Goal: Task Accomplishment & Management: Manage account settings

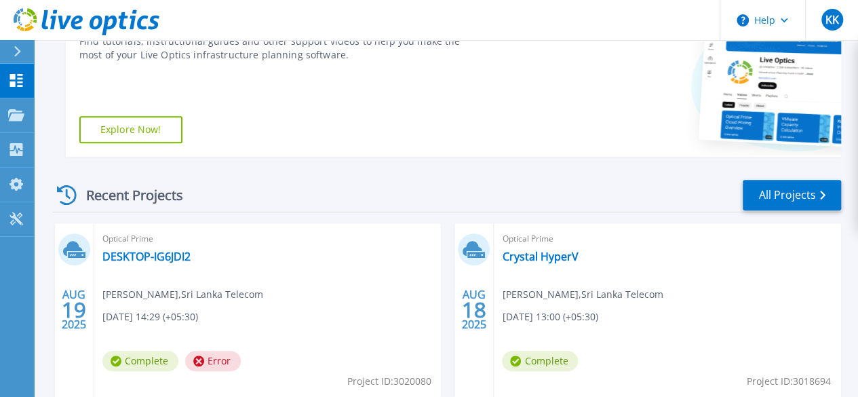
scroll to position [334, 0]
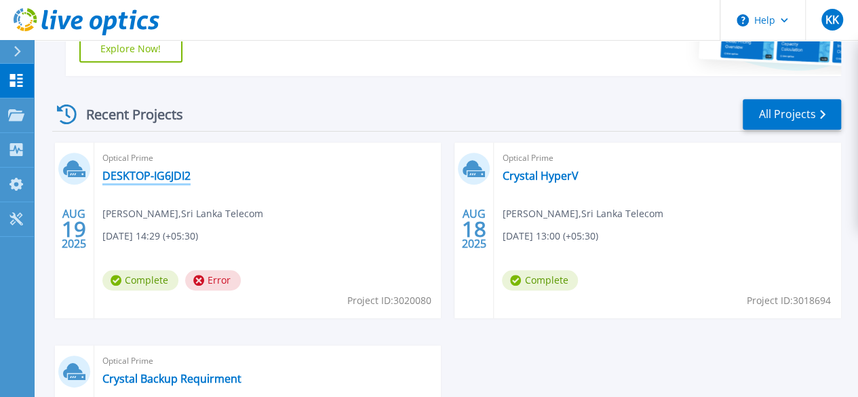
click at [156, 179] on link "DESKTOP-IG6JDI2" at bounding box center [146, 176] width 88 height 14
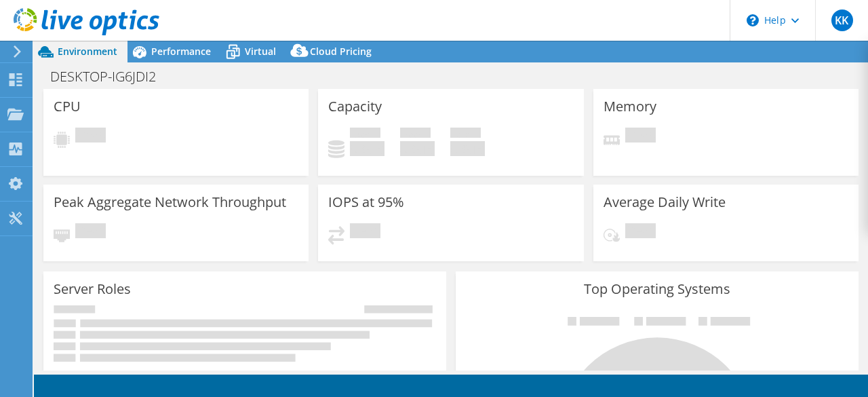
select select "USD"
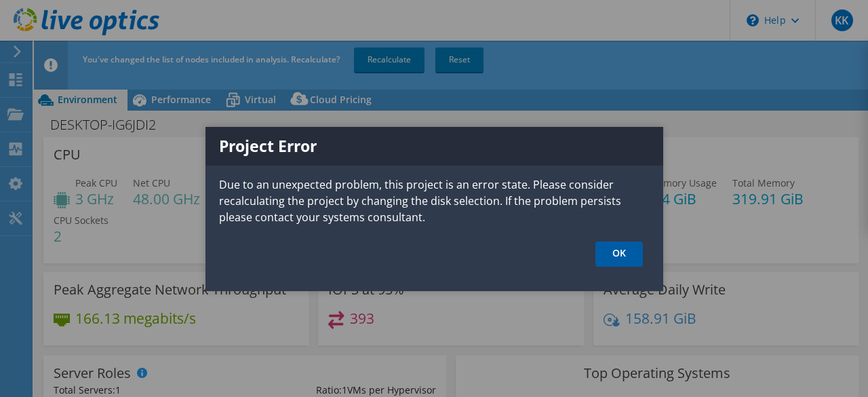
click at [620, 256] on link "OK" at bounding box center [619, 253] width 47 height 25
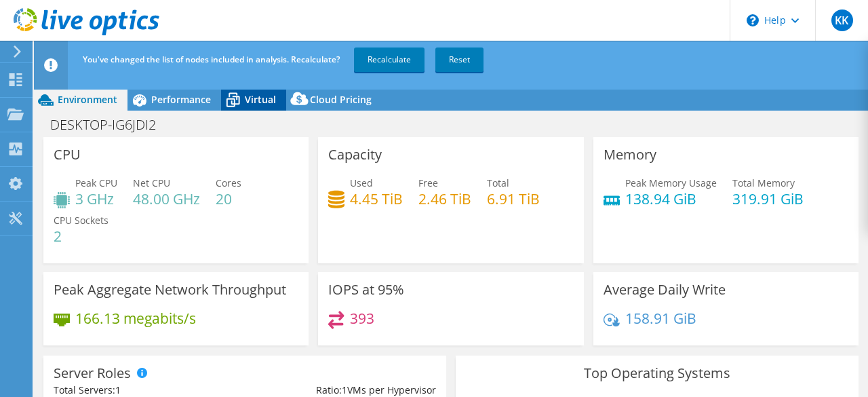
click at [254, 98] on span "Virtual" at bounding box center [260, 99] width 31 height 13
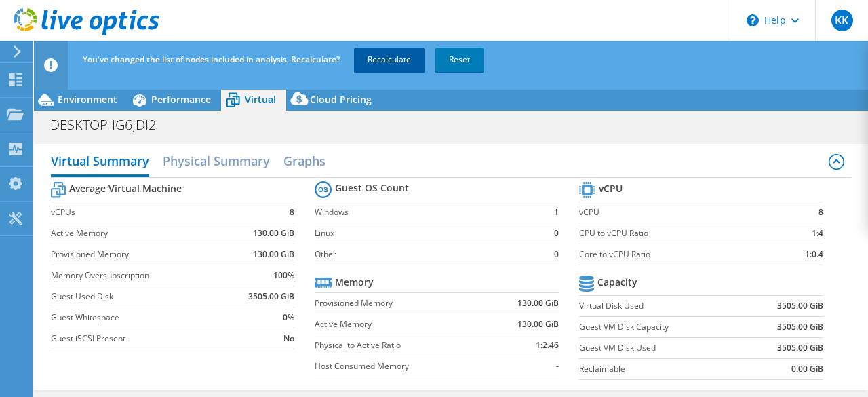
click at [393, 60] on link "Recalculate" at bounding box center [389, 59] width 71 height 24
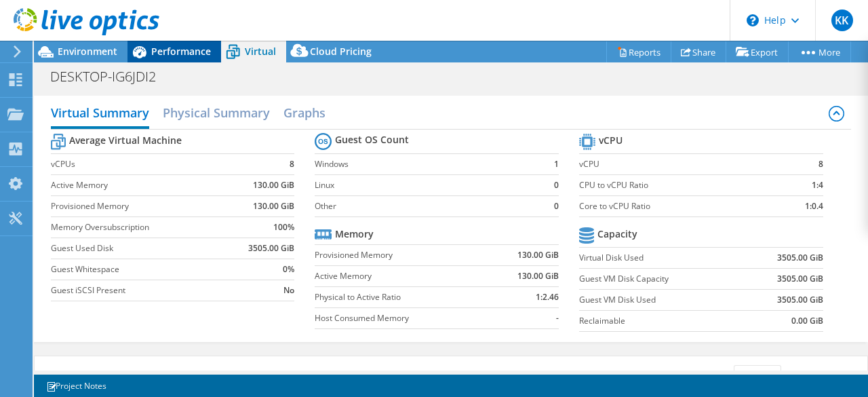
click at [180, 60] on div "Performance" at bounding box center [175, 52] width 94 height 22
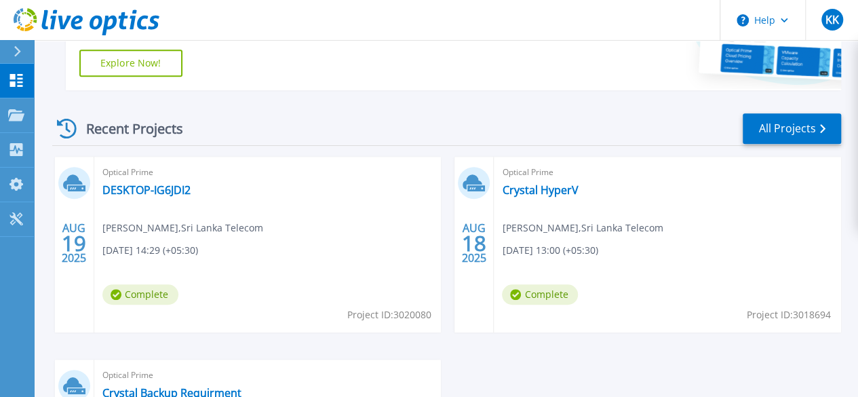
scroll to position [334, 0]
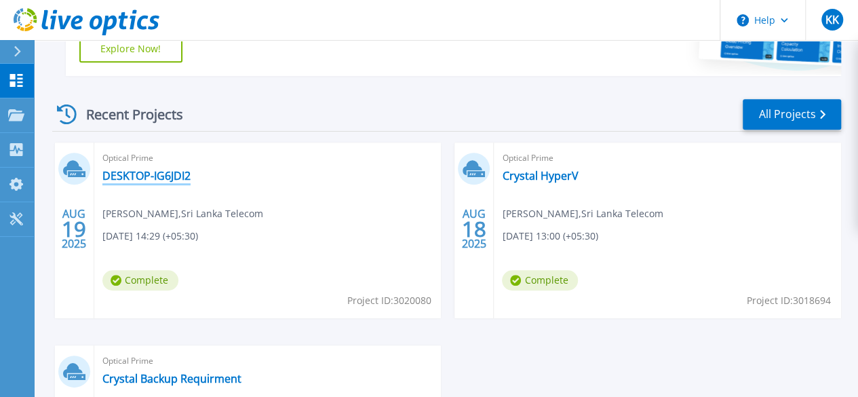
click at [141, 178] on link "DESKTOP-IG6JDI2" at bounding box center [146, 176] width 88 height 14
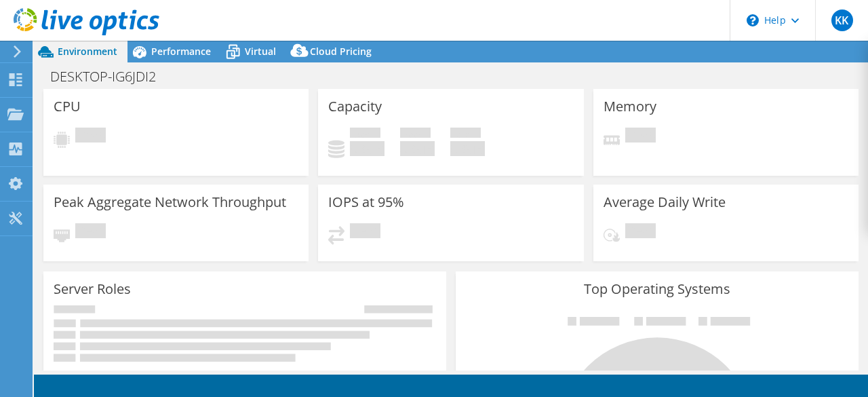
select select "USD"
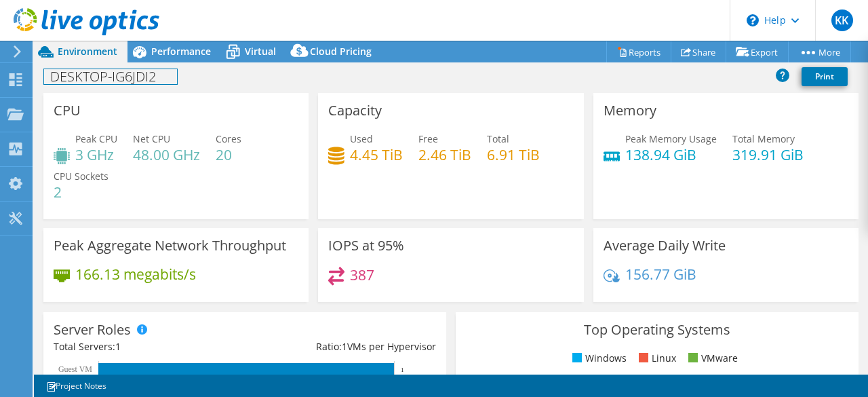
click at [125, 80] on h1 "DESKTOP-IG6JDI2" at bounding box center [110, 76] width 133 height 15
click at [170, 77] on h1 "DESKTOP-IG6JDI2" at bounding box center [110, 76] width 133 height 15
click at [186, 79] on link at bounding box center [188, 75] width 19 height 17
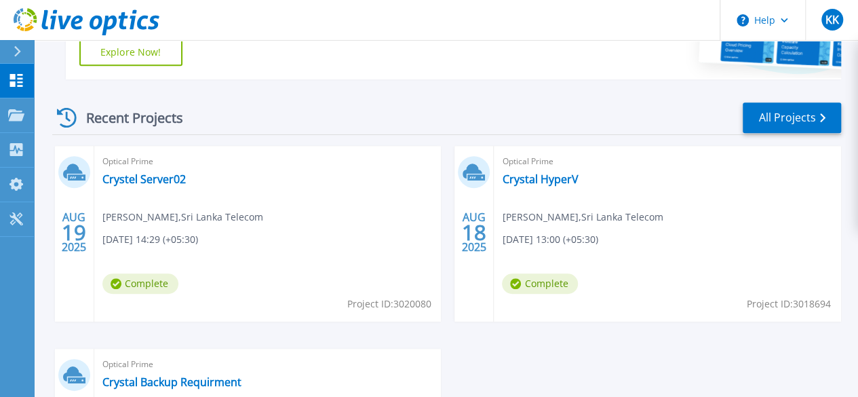
scroll to position [331, 0]
click at [502, 178] on link "Crystal HyperV" at bounding box center [540, 179] width 76 height 14
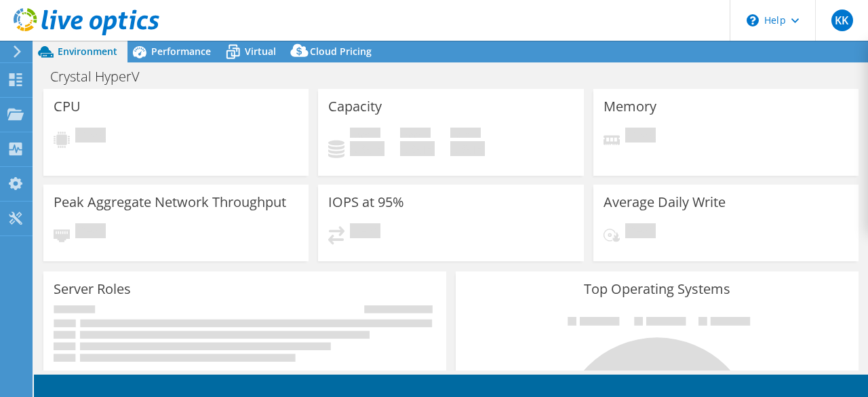
select select "USD"
click at [125, 78] on h1 "Crystal HyperV" at bounding box center [102, 76] width 117 height 15
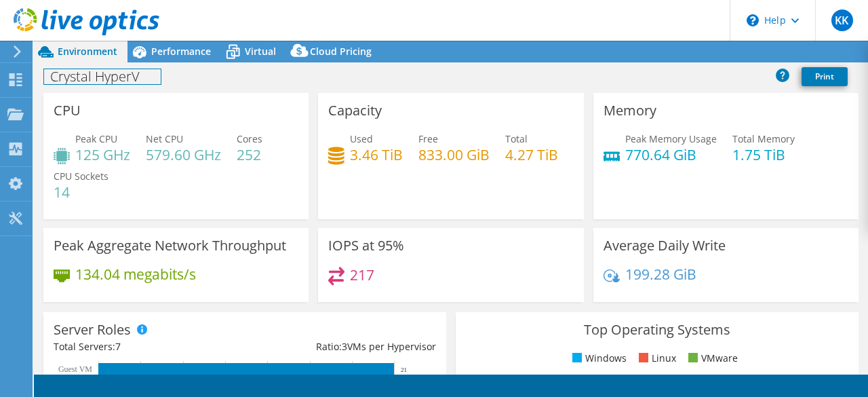
click at [147, 79] on h1 "Crystal HyperV" at bounding box center [102, 76] width 117 height 15
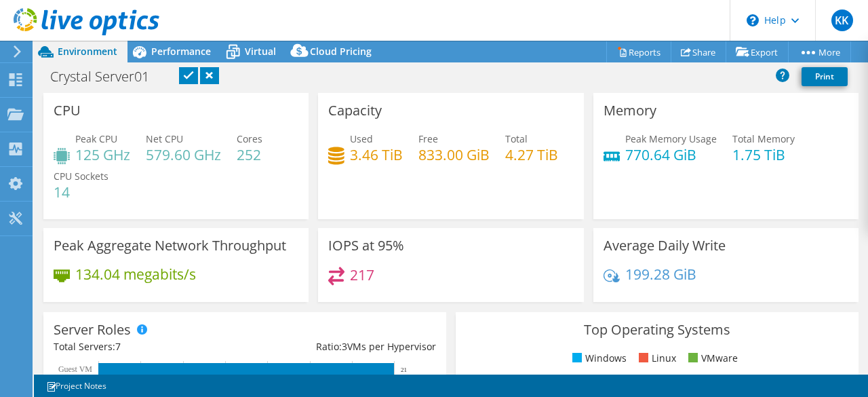
click at [190, 75] on link at bounding box center [188, 75] width 19 height 17
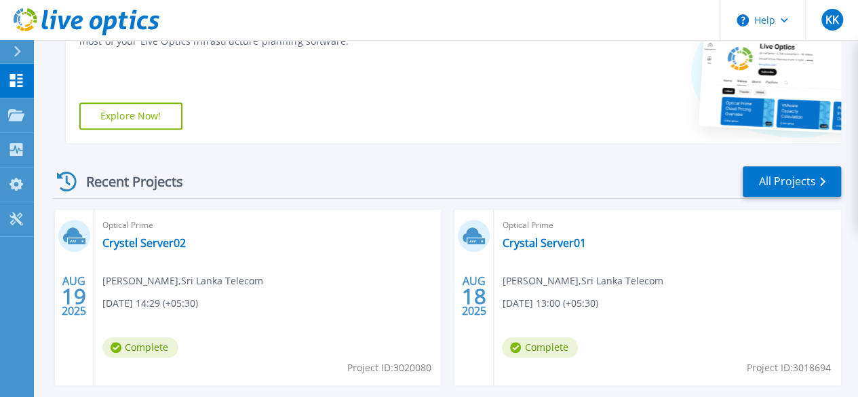
scroll to position [334, 0]
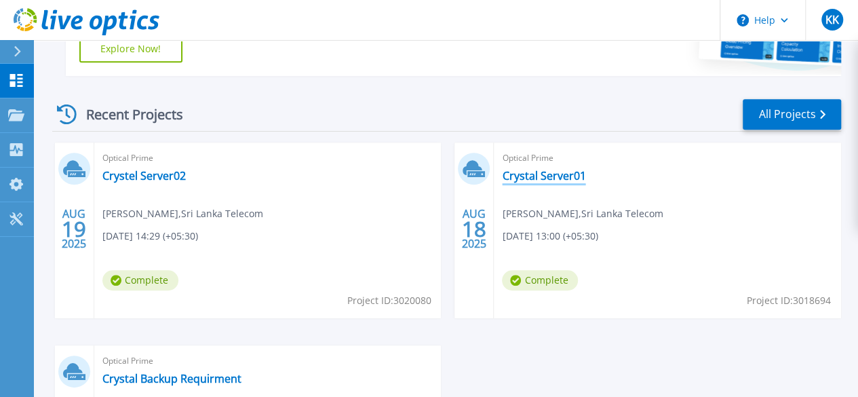
click at [502, 180] on link "Crystal Server01" at bounding box center [543, 176] width 83 height 14
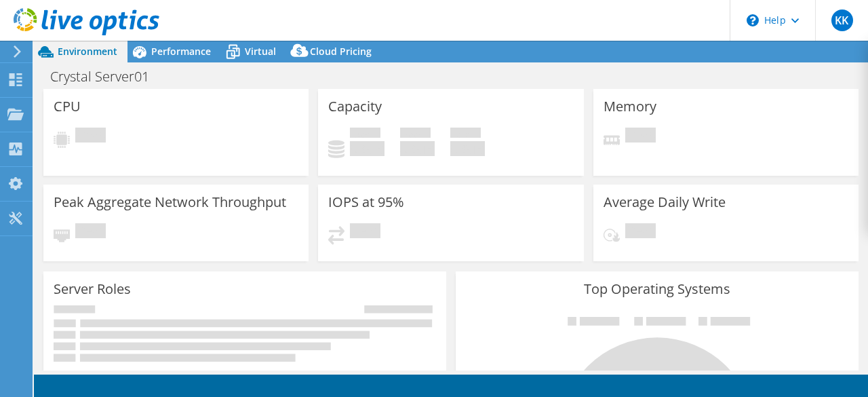
select select "USD"
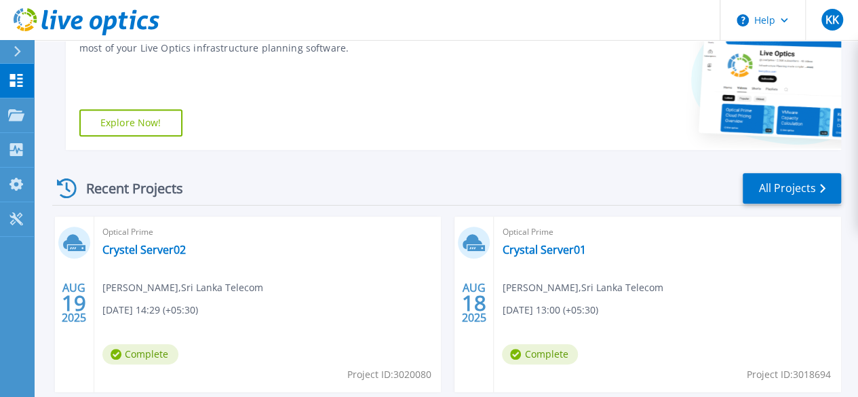
scroll to position [334, 0]
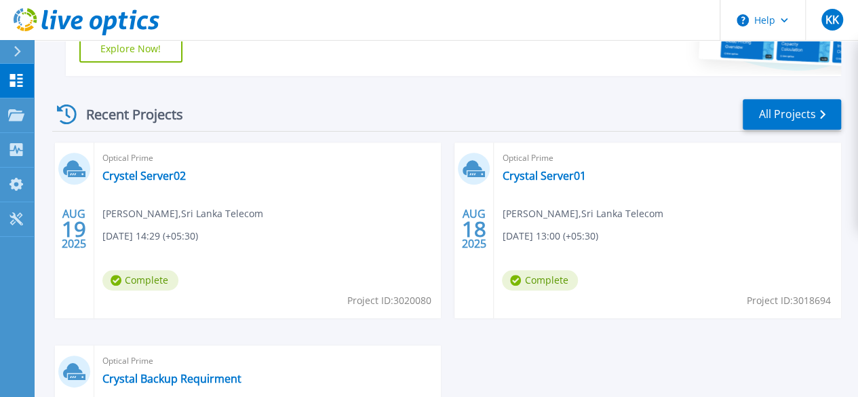
click at [494, 241] on div "Optical Prime Crystal Server01 Kasintha Kalhara , Sri Lanka Telecom [DATE] 13:0…" at bounding box center [667, 230] width 347 height 176
drag, startPoint x: 235, startPoint y: 245, endPoint x: 217, endPoint y: 237, distance: 20.0
click at [217, 237] on div "Optical Prime Crystel Server02 [PERSON_NAME] , Sri Lanka Telecom [DATE] 14:29 (…" at bounding box center [267, 230] width 347 height 176
click at [221, 237] on div "Optical Prime Crystel Server02 Kasintha Kalhara , Sri Lanka Telecom 08/19/2025,…" at bounding box center [267, 230] width 347 height 176
click at [220, 238] on div "Optical Prime Crystel Server02 Kasintha Kalhara , Sri Lanka Telecom 08/19/2025,…" at bounding box center [267, 230] width 347 height 176
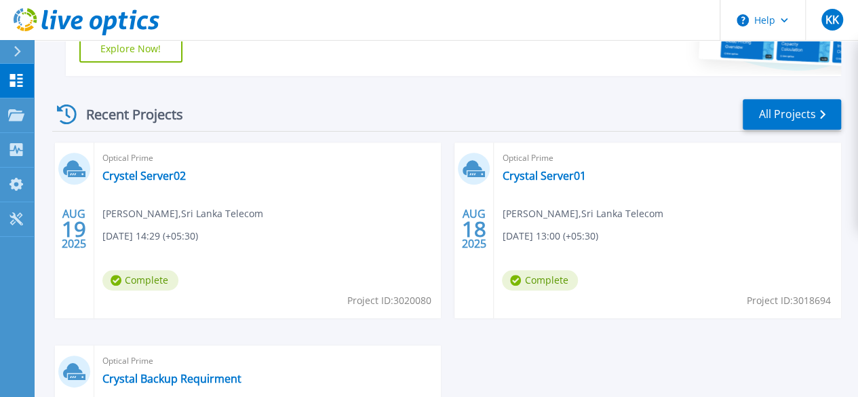
drag, startPoint x: 371, startPoint y: 212, endPoint x: 485, endPoint y: 241, distance: 117.5
click at [494, 241] on div "Optical Prime Crystal Server01 Kasintha Kalhara , Sri Lanka Telecom 08/18/2025,…" at bounding box center [667, 230] width 347 height 176
click at [219, 239] on div "Optical Prime Crystel Server02 Kasintha Kalhara , Sri Lanka Telecom 08/19/2025,…" at bounding box center [267, 230] width 347 height 176
drag, startPoint x: 369, startPoint y: 217, endPoint x: 485, endPoint y: 239, distance: 118.0
click at [494, 239] on div "Optical Prime Crystal Server01 Kasintha Kalhara , Sri Lanka Telecom 08/18/2025,…" at bounding box center [667, 230] width 347 height 176
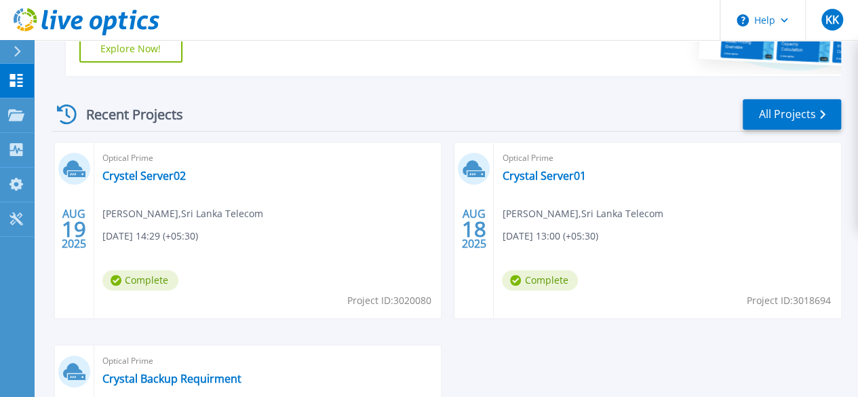
drag, startPoint x: 104, startPoint y: 211, endPoint x: 220, endPoint y: 239, distance: 118.8
click at [220, 239] on div "Optical Prime Crystel Server02 Kasintha Kalhara , Sri Lanka Telecom 08/19/2025,…" at bounding box center [267, 230] width 347 height 176
drag, startPoint x: 102, startPoint y: 211, endPoint x: 220, endPoint y: 242, distance: 122.1
click at [220, 242] on div "Optical Prime Crystel Server02 Kasintha Kalhara , Sri Lanka Telecom 08/19/2025,…" at bounding box center [267, 230] width 347 height 176
drag, startPoint x: 368, startPoint y: 212, endPoint x: 483, endPoint y: 238, distance: 117.7
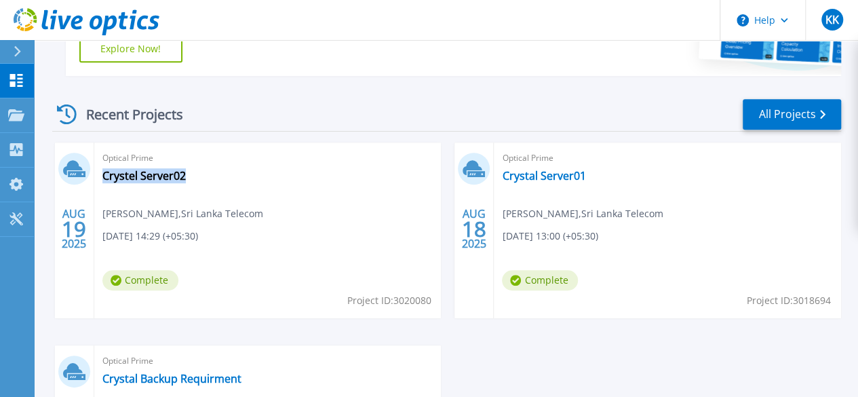
click at [494, 238] on div "Optical Prime Crystal Server01 Kasintha Kalhara , Sri Lanka Telecom 08/18/2025,…" at bounding box center [667, 230] width 347 height 176
drag, startPoint x: 637, startPoint y: 213, endPoint x: 753, endPoint y: 245, distance: 120.3
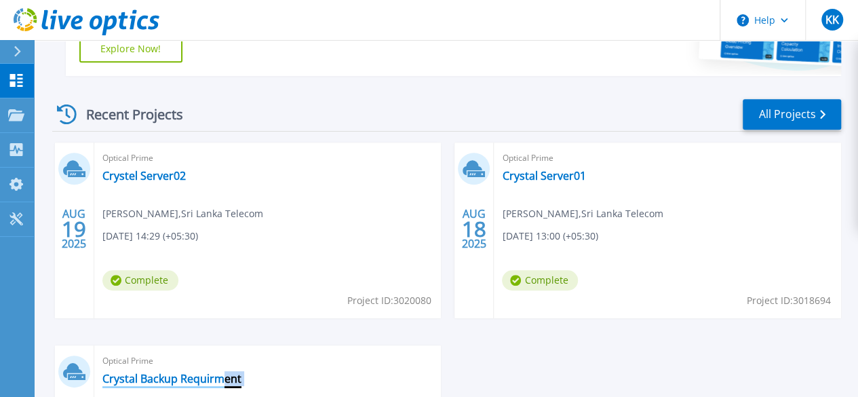
click at [241, 372] on link "Crystal Backup Requirment" at bounding box center [171, 379] width 139 height 14
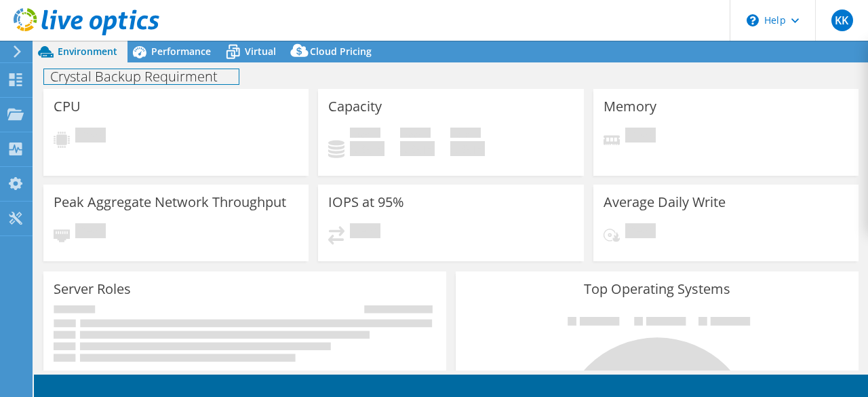
click at [214, 77] on h1 "Crystal Backup Requirment" at bounding box center [141, 76] width 195 height 15
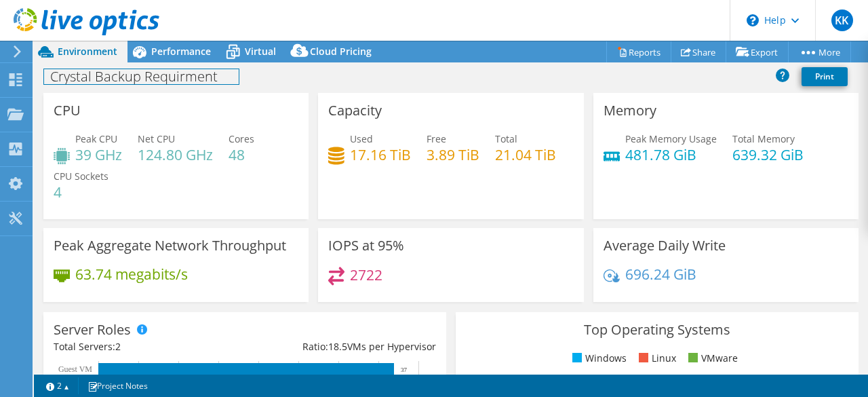
click at [214, 77] on h1 "Crystal Backup Requirment" at bounding box center [141, 76] width 195 height 15
click at [159, 73] on link at bounding box center [157, 75] width 19 height 17
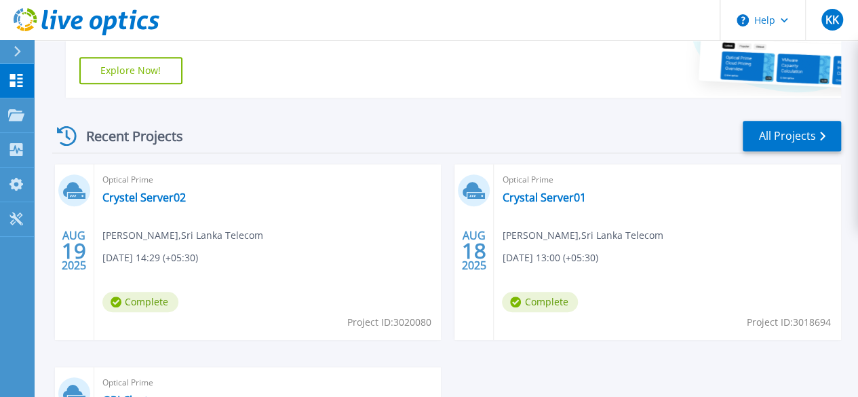
scroll to position [334, 0]
